Goal: Use online tool/utility: Utilize a website feature to perform a specific function

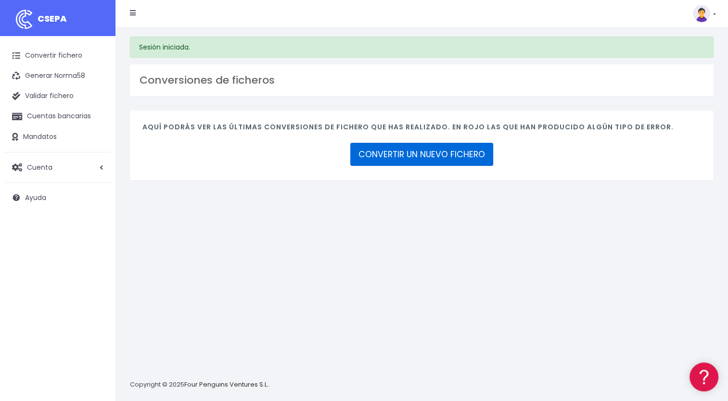
click at [478, 158] on link "CONVERTIR UN NUEVO FICHERO" at bounding box center [421, 154] width 143 height 23
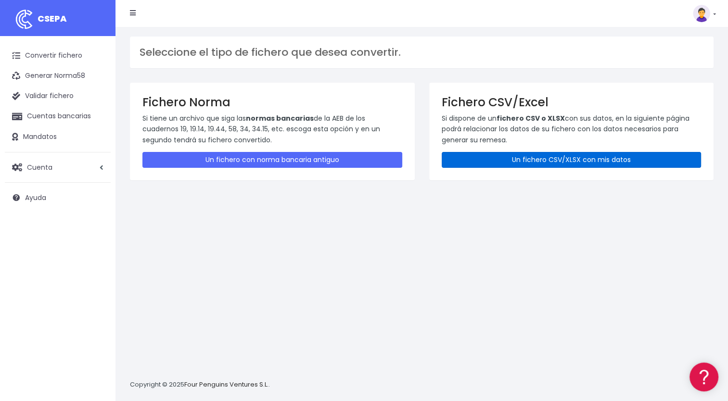
click at [492, 155] on link "Un fichero CSV/XLSX con mis datos" at bounding box center [572, 160] width 260 height 16
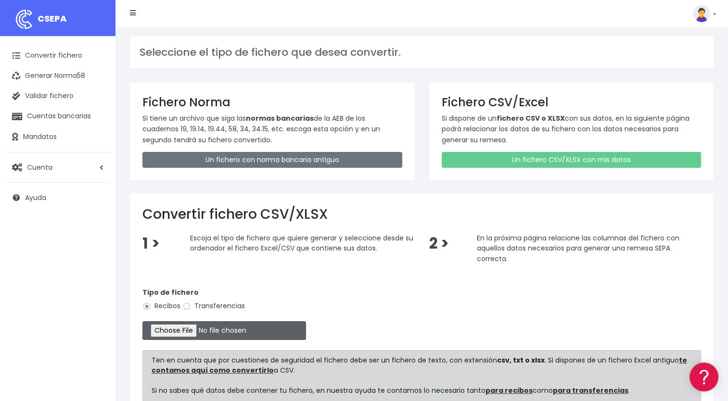
click at [180, 330] on input "file" at bounding box center [224, 330] width 164 height 19
type input "C:\fakepath\ASIN.csv"
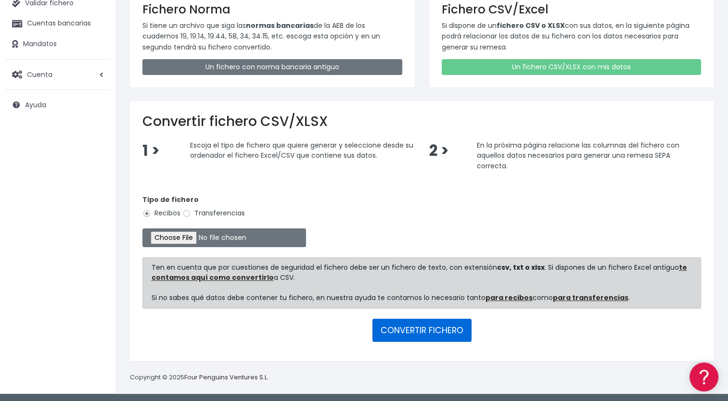
click at [444, 326] on button "CONVERTIR FICHERO" at bounding box center [421, 330] width 99 height 23
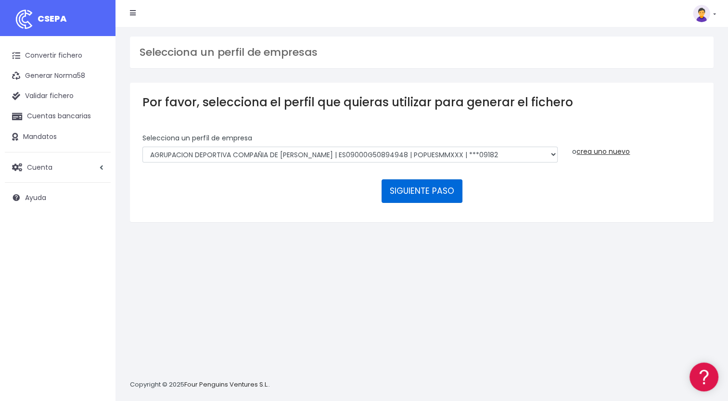
click at [415, 198] on button "SIGUIENTE PASO" at bounding box center [421, 190] width 81 height 23
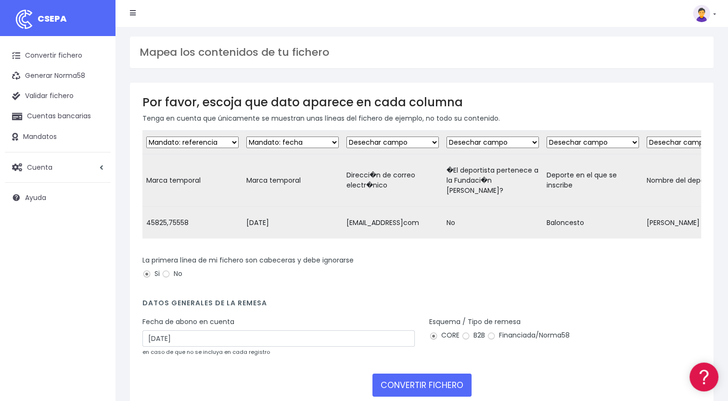
scroll to position [73, 0]
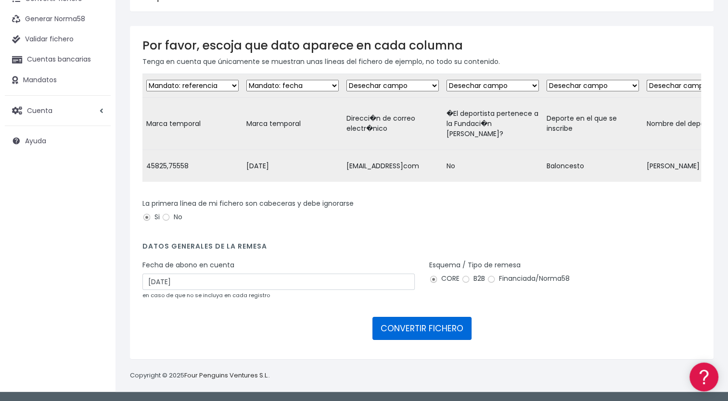
click at [433, 336] on button "CONVERTIR FICHERO" at bounding box center [421, 328] width 99 height 23
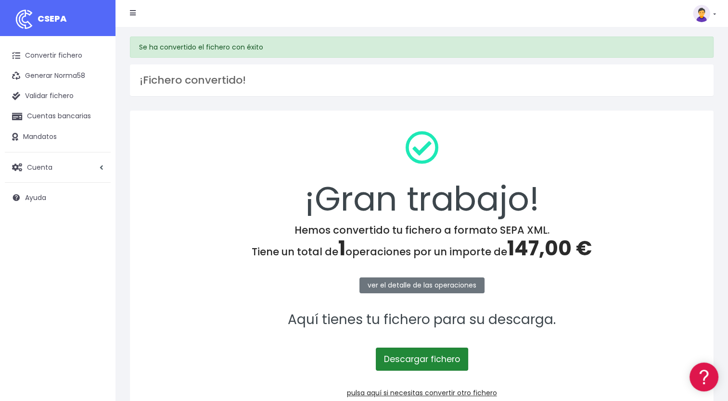
click at [408, 360] on link "Descargar fichero" at bounding box center [422, 359] width 92 height 23
